Goal: Task Accomplishment & Management: Use online tool/utility

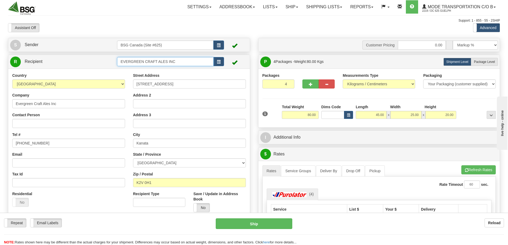
click at [162, 61] on input "EVERGREEN CRAFT ALES INC" at bounding box center [165, 61] width 96 height 9
click at [172, 71] on div "SHELTER BREWING" at bounding box center [164, 70] width 91 height 6
type input "SHELTER BREWING"
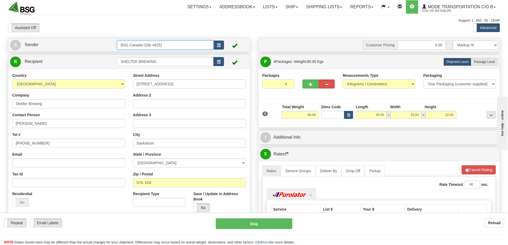
click at [171, 46] on input "BSG Canada (Site #625)" at bounding box center [165, 44] width 96 height 9
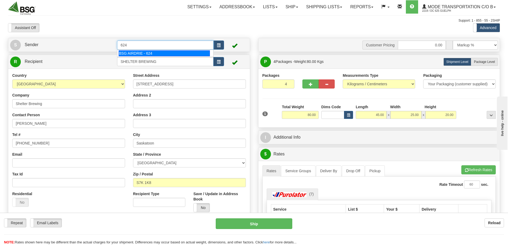
click at [156, 54] on div "BSG AIRDRIE - 624" at bounding box center [164, 53] width 91 height 6
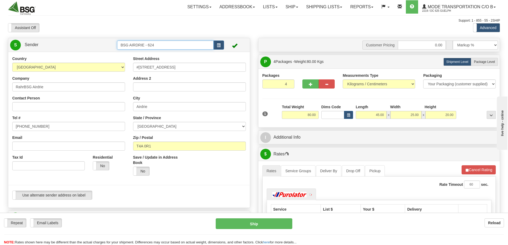
type input "BSG AIRDRIE - 624"
click at [283, 87] on input "4" at bounding box center [278, 83] width 32 height 9
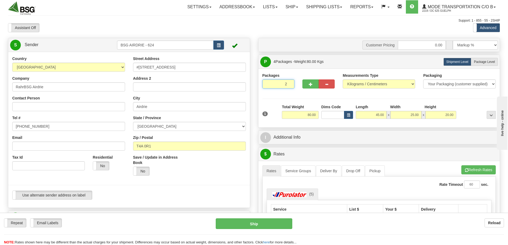
type input "2"
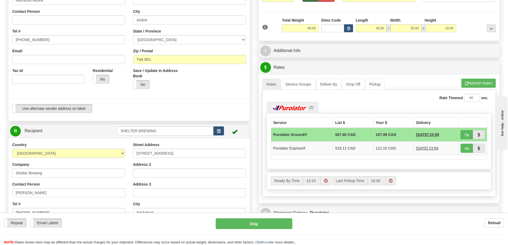
scroll to position [27, 0]
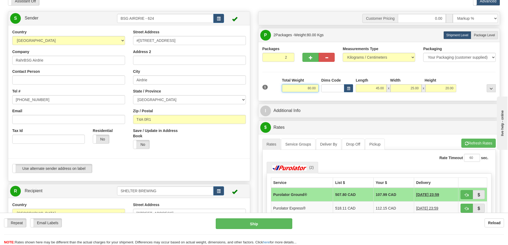
click at [296, 89] on input "80.00" at bounding box center [300, 88] width 37 height 8
type input "45.00"
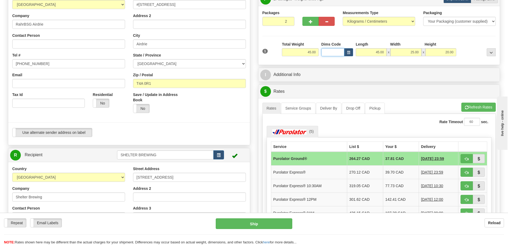
scroll to position [53, 0]
